Goal: Task Accomplishment & Management: Manage account settings

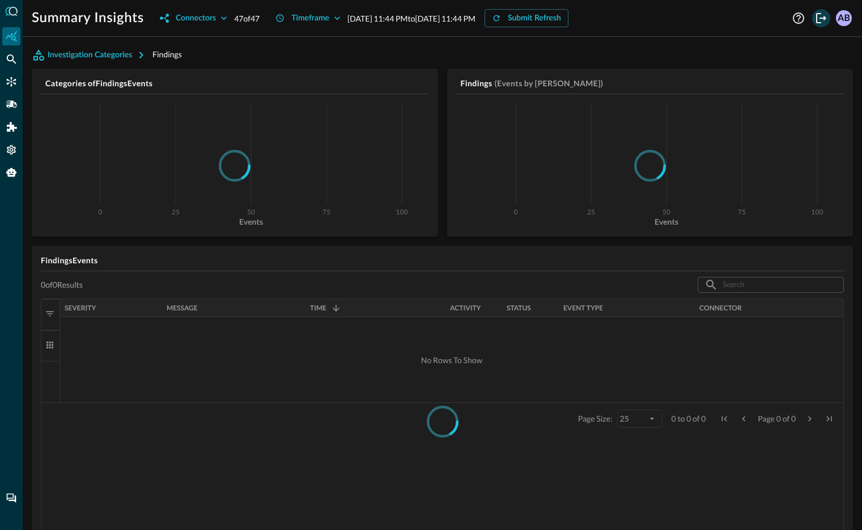
click at [815, 18] on icon "Logout" at bounding box center [822, 18] width 14 height 14
